Goal: Task Accomplishment & Management: Manage account settings

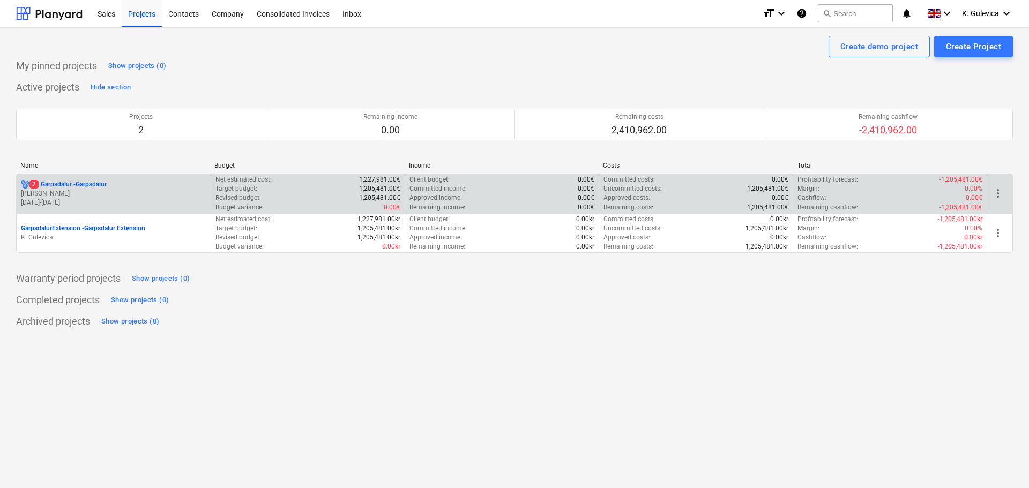
click at [146, 191] on p "[PERSON_NAME]" at bounding box center [113, 193] width 185 height 9
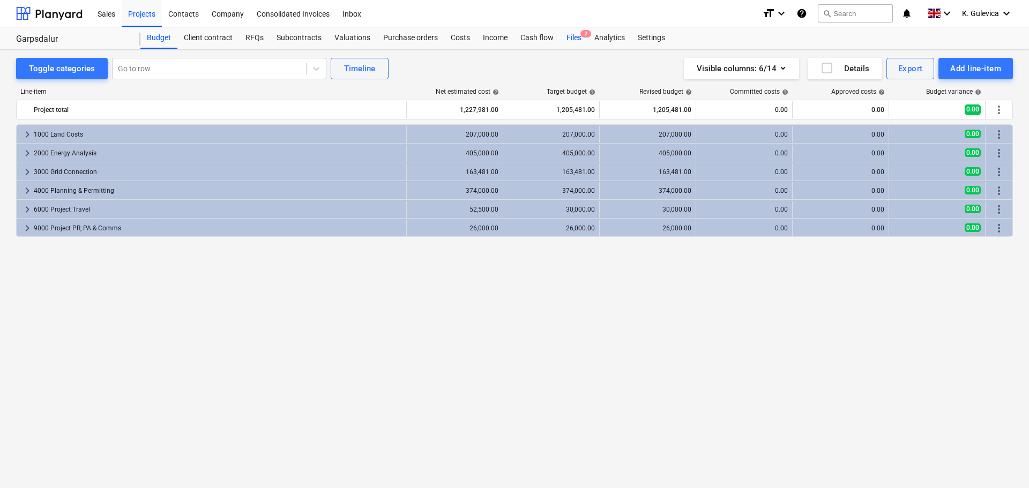
click at [574, 35] on div "Files 2" at bounding box center [574, 37] width 28 height 21
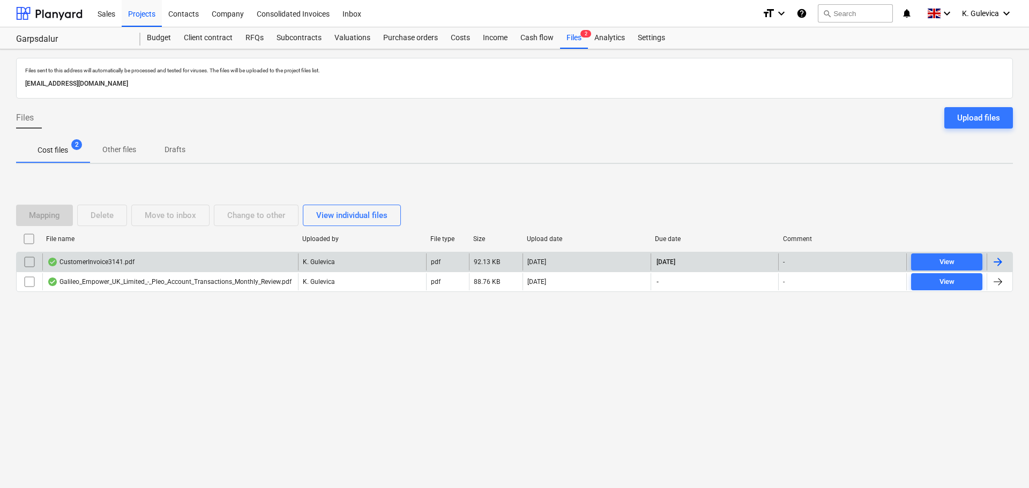
click at [26, 261] on input "checkbox" at bounding box center [29, 262] width 17 height 17
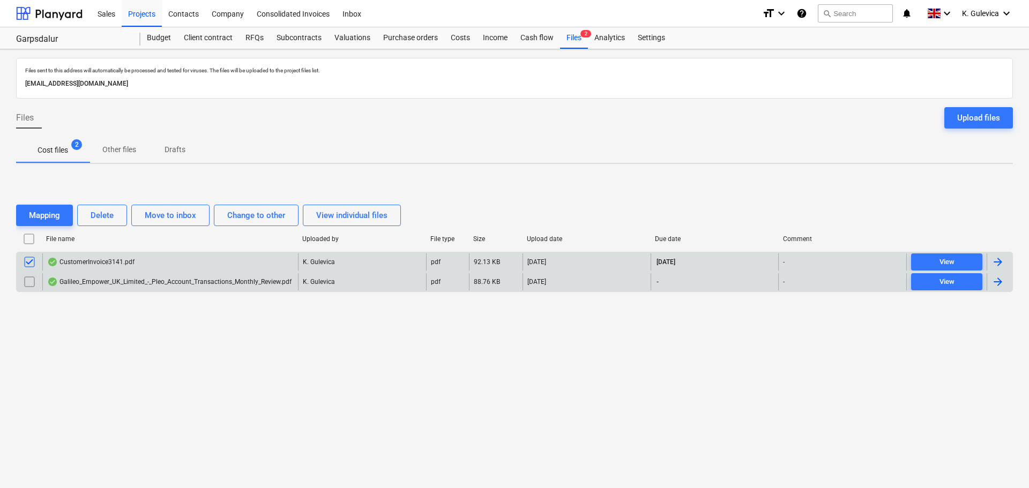
click at [29, 280] on input "checkbox" at bounding box center [29, 281] width 17 height 17
click at [98, 214] on div "Delete" at bounding box center [102, 215] width 23 height 14
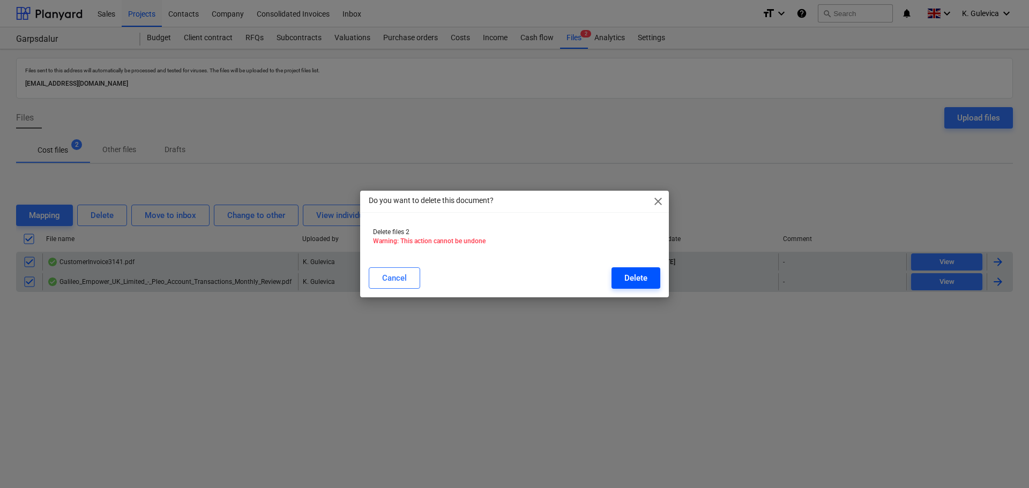
click at [641, 276] on div "Delete" at bounding box center [635, 278] width 23 height 14
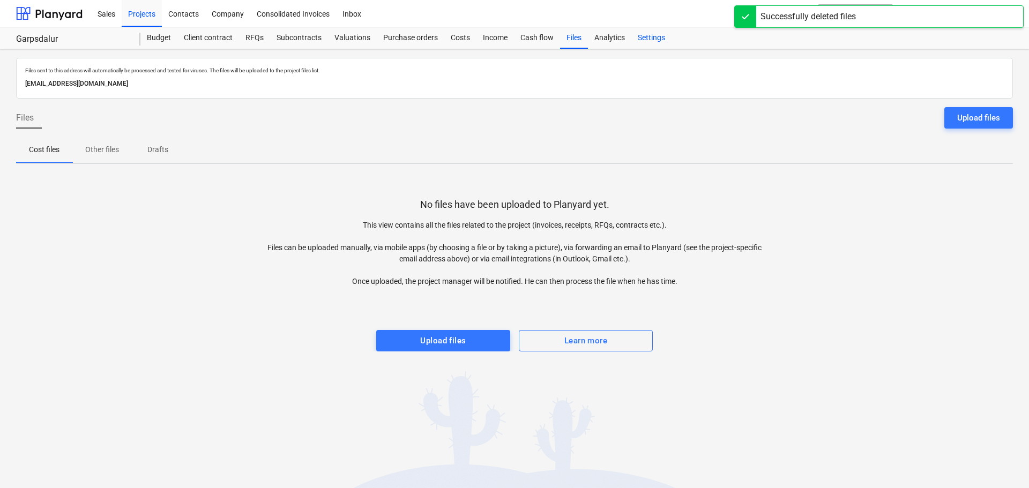
click at [654, 39] on div "Settings" at bounding box center [651, 37] width 40 height 21
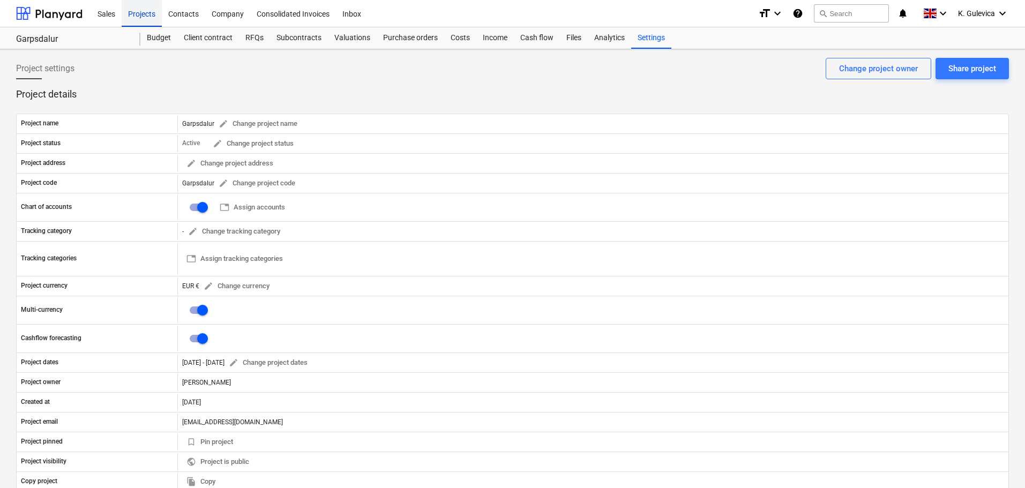
click at [137, 16] on div "Projects" at bounding box center [142, 12] width 40 height 27
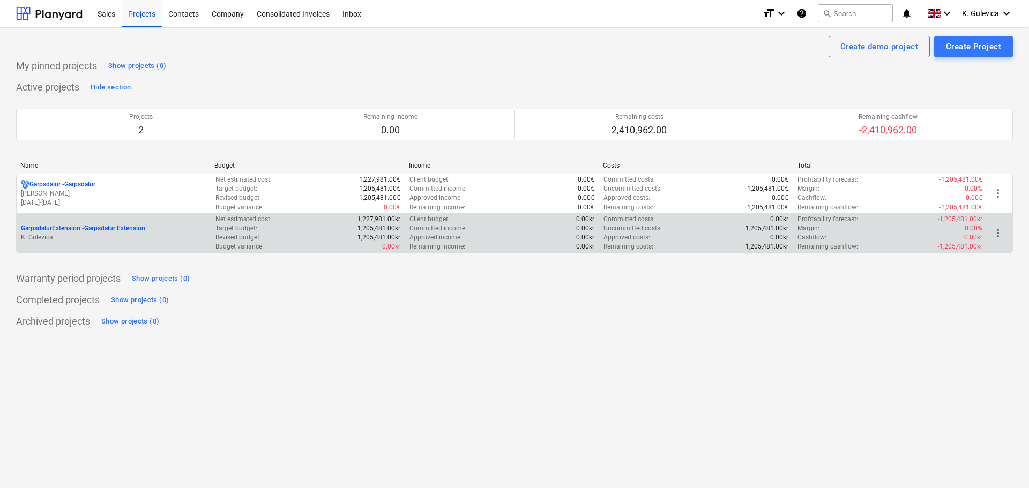
click at [137, 230] on p "GarpsdalurExtension - [GEOGRAPHIC_DATA] Extension" at bounding box center [83, 228] width 124 height 9
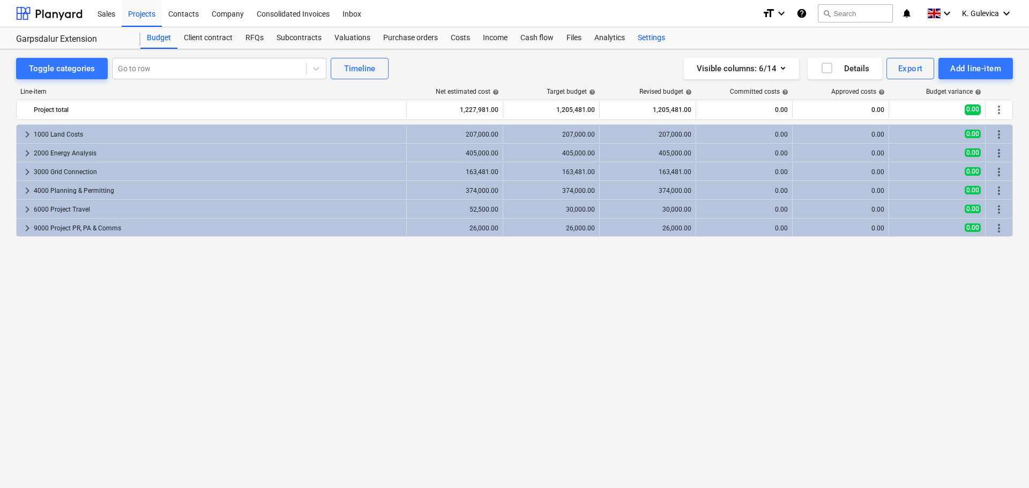
click at [660, 40] on div "Settings" at bounding box center [651, 37] width 40 height 21
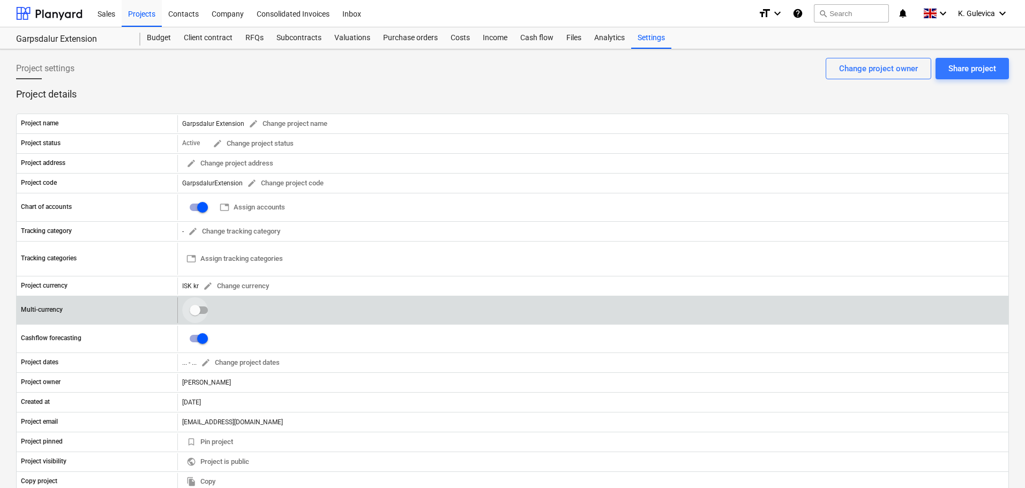
click at [198, 309] on input "checkbox" at bounding box center [195, 310] width 26 height 26
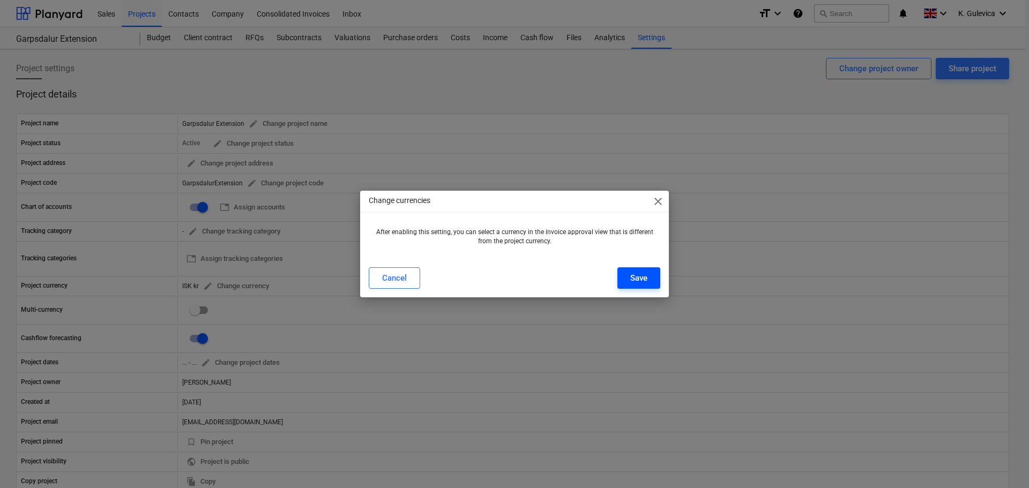
click at [635, 273] on div "Save" at bounding box center [638, 278] width 17 height 14
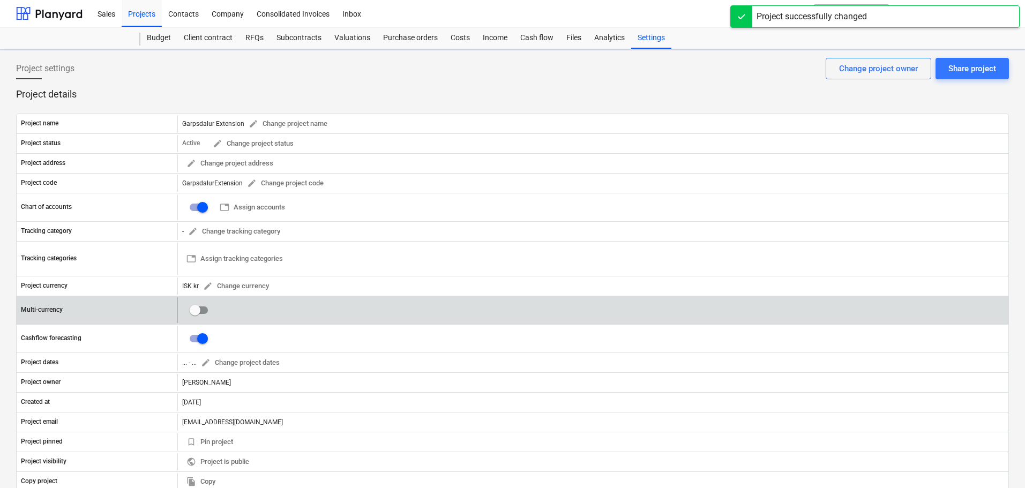
checkbox input "true"
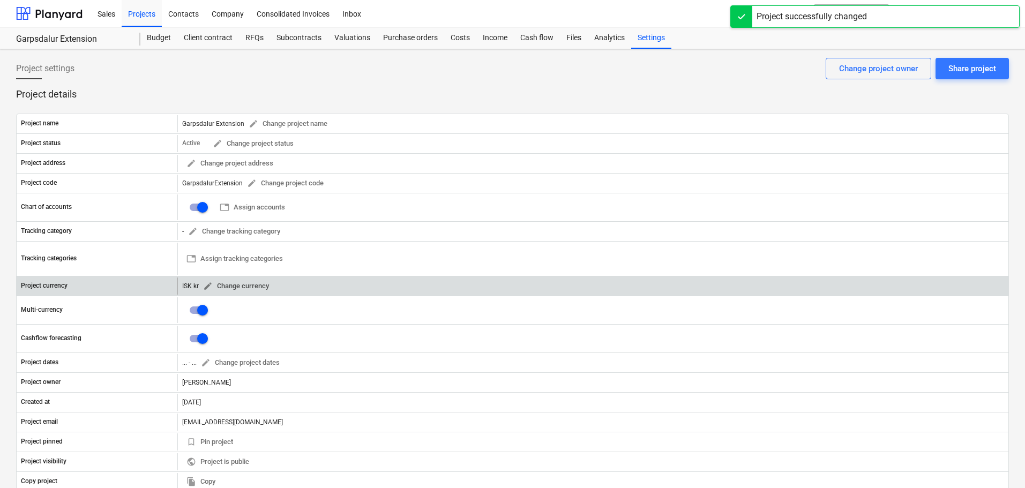
click at [213, 280] on span "edit Change currency" at bounding box center [236, 286] width 66 height 12
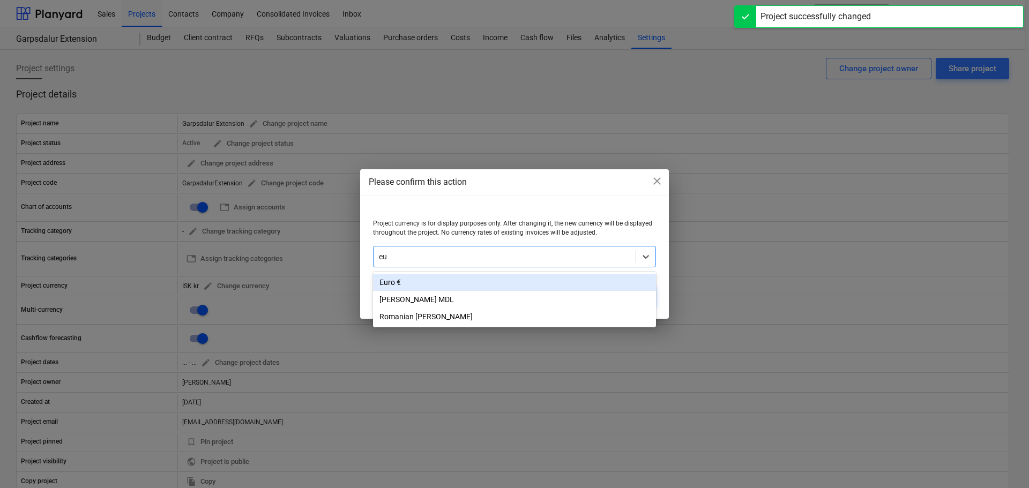
type input "eur"
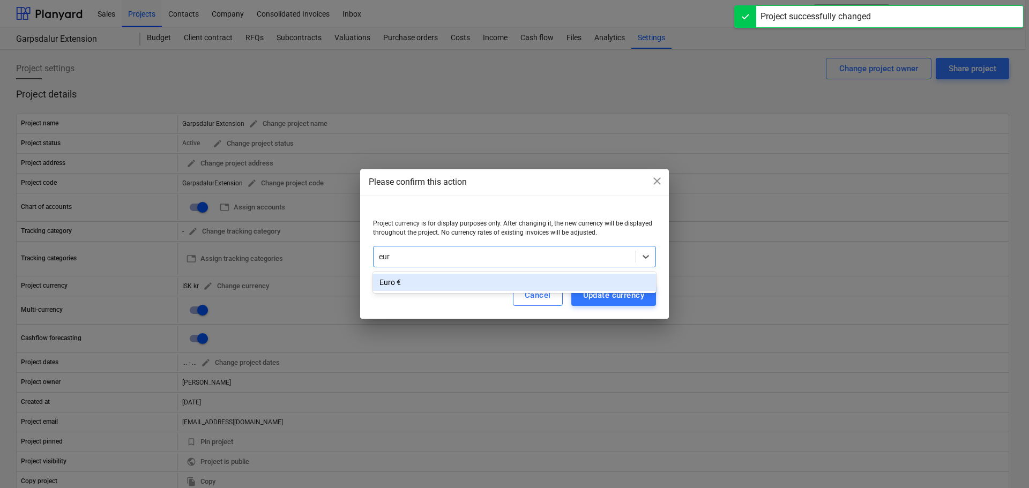
click at [471, 282] on div "Euro €" at bounding box center [514, 282] width 283 height 17
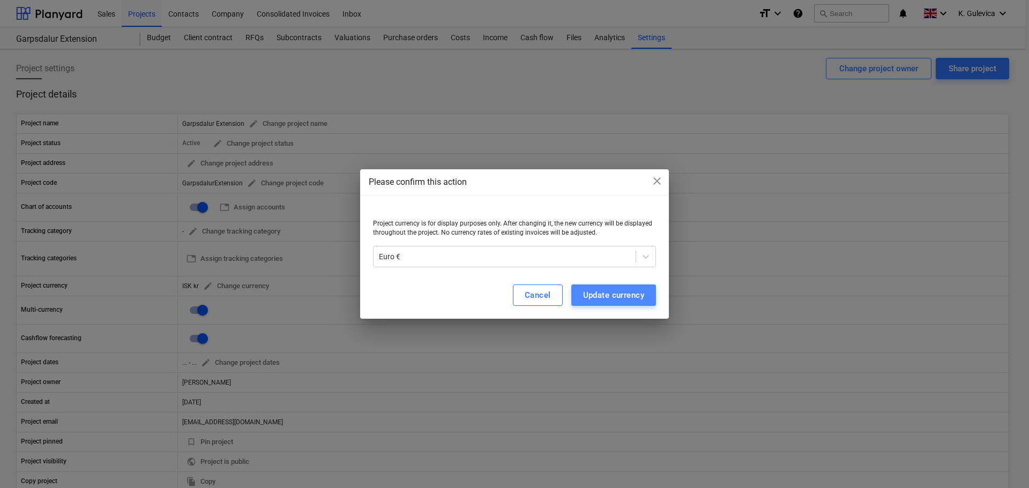
click at [602, 293] on div "Update currency" at bounding box center [613, 295] width 61 height 14
